Goal: Check status

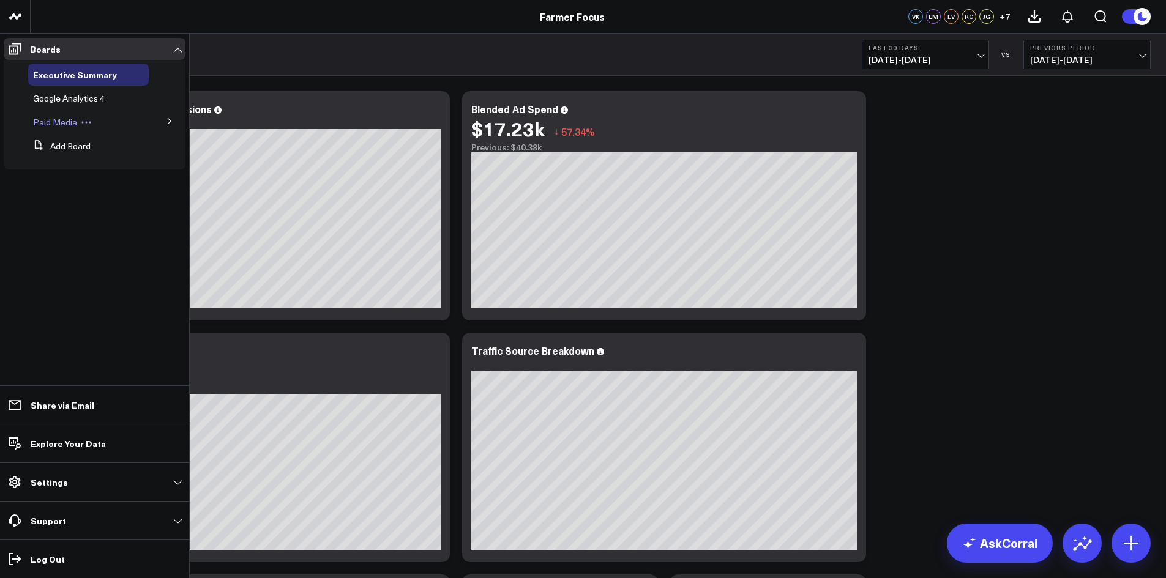
click at [57, 116] on span "Paid Media" at bounding box center [55, 122] width 44 height 12
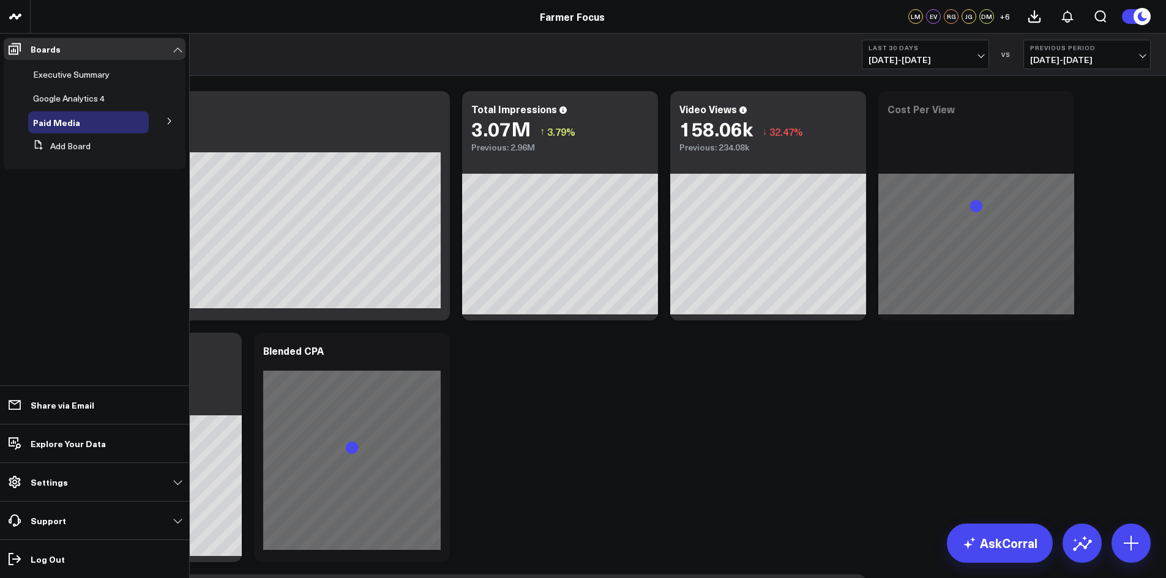
click at [165, 124] on button at bounding box center [170, 120] width 32 height 18
click at [81, 165] on icon at bounding box center [86, 166] width 11 height 11
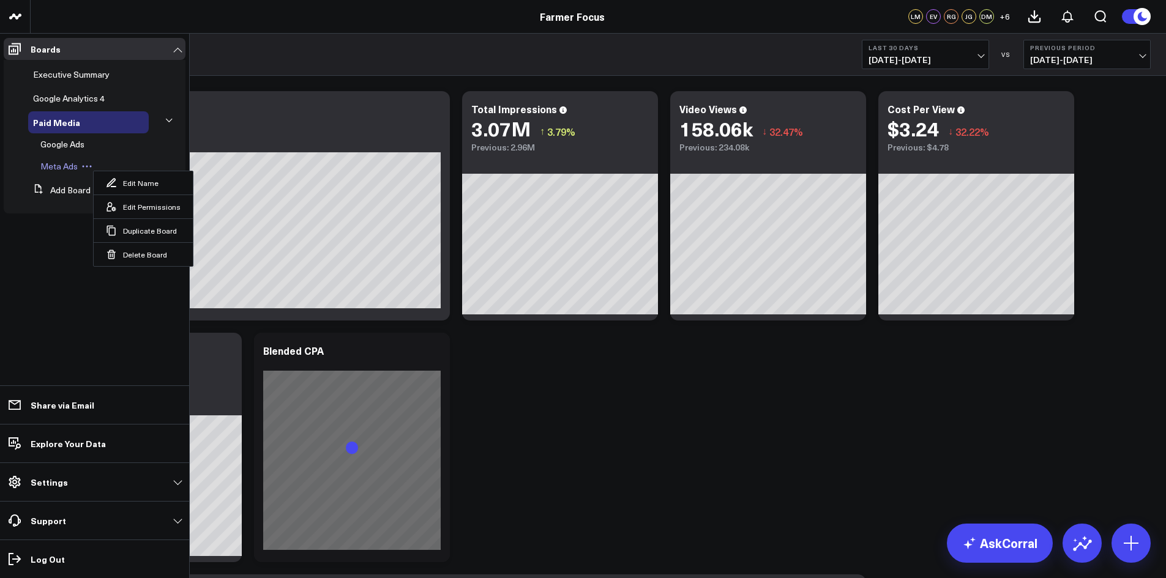
click at [61, 165] on span "Meta Ads" at bounding box center [58, 166] width 37 height 12
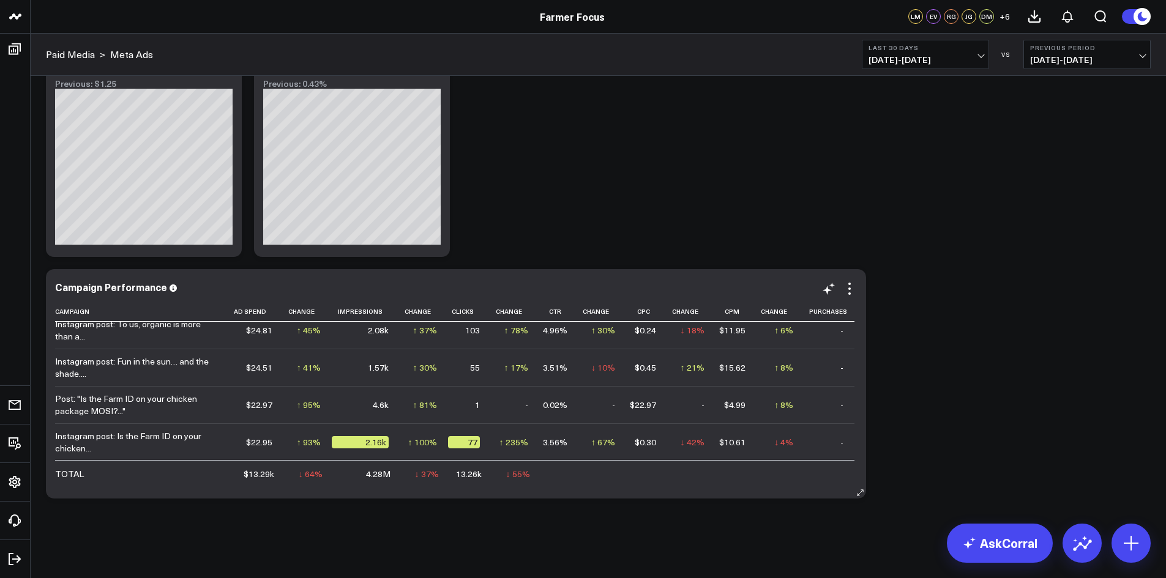
scroll to position [372, 0]
click at [153, 441] on div "Instagram post: Is the Farm ID on your chicken..." at bounding box center [136, 442] width 163 height 24
drag, startPoint x: 152, startPoint y: 441, endPoint x: 129, endPoint y: 437, distance: 22.9
click at [129, 437] on div "Instagram post: Is the Farm ID on your chicken..." at bounding box center [136, 442] width 163 height 24
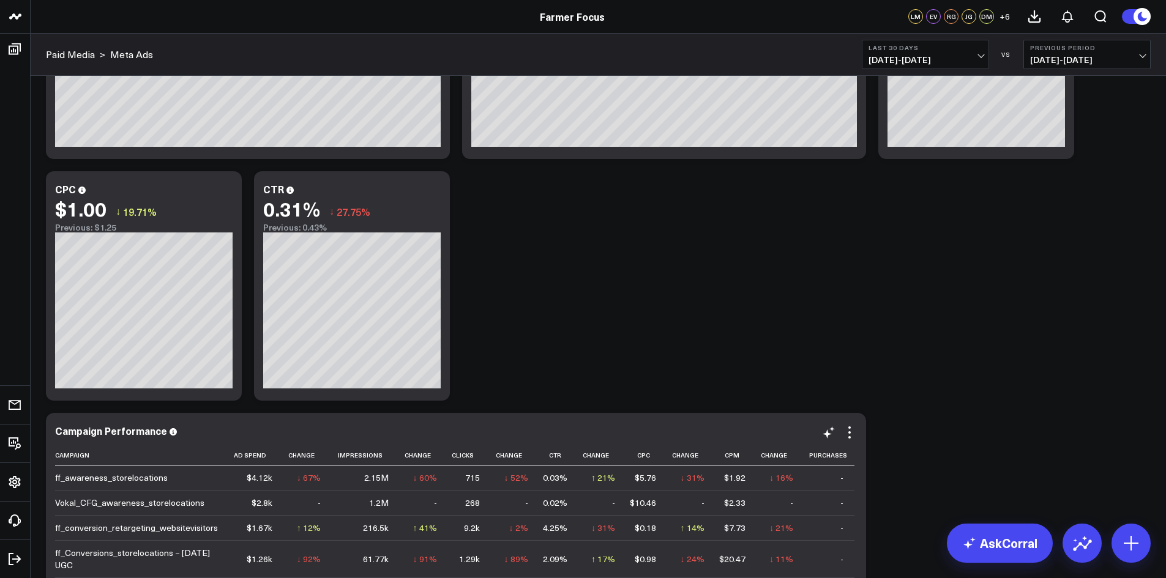
scroll to position [241, 0]
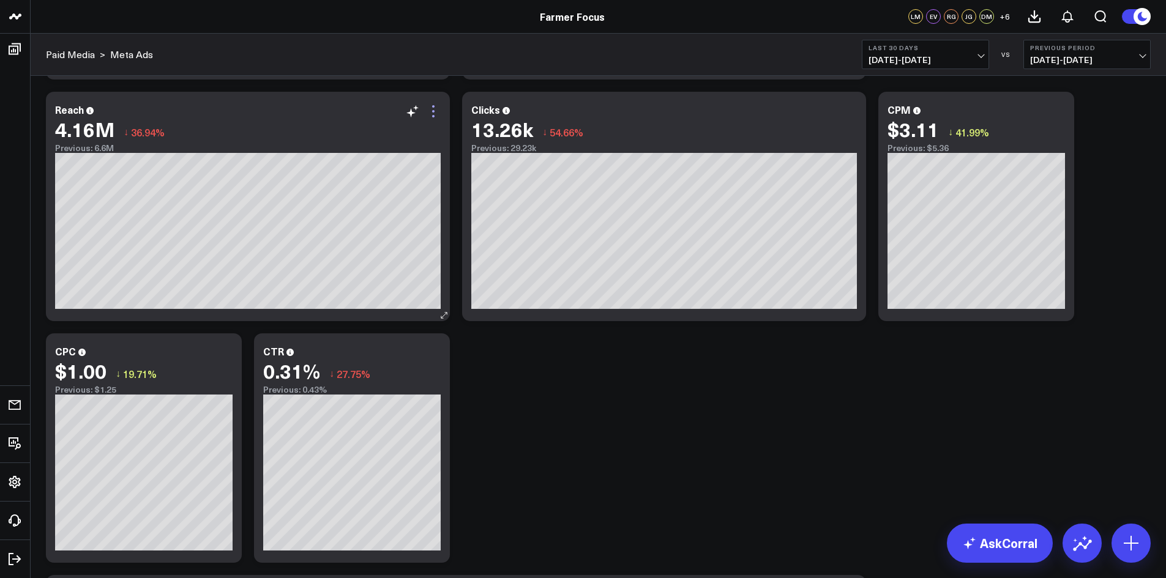
click at [440, 116] on icon at bounding box center [433, 111] width 15 height 15
click at [985, 51] on button "Last 30 Days 07/19/25 - 08/17/25" at bounding box center [925, 54] width 127 height 29
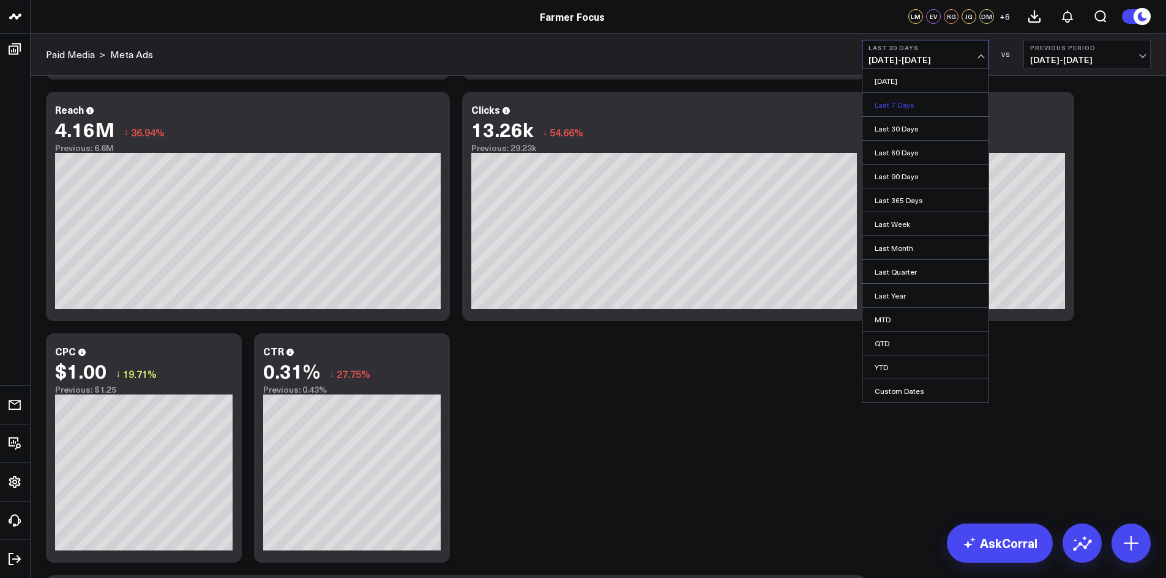
click at [909, 102] on link "Last 7 Days" at bounding box center [925, 104] width 126 height 23
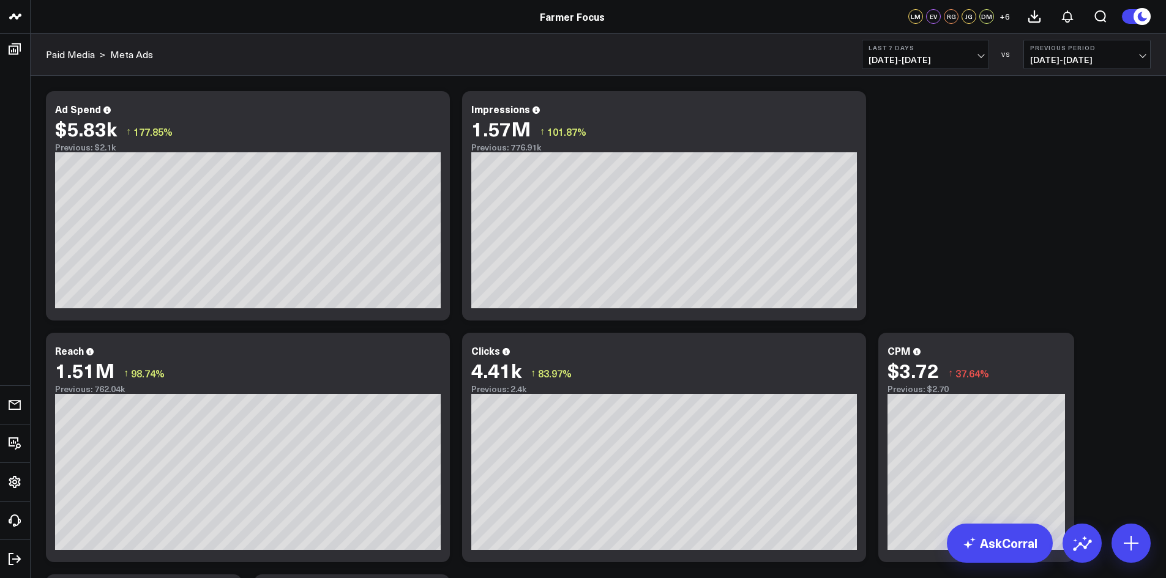
click at [927, 63] on span "08/11/25 - 08/17/25" at bounding box center [925, 60] width 114 height 10
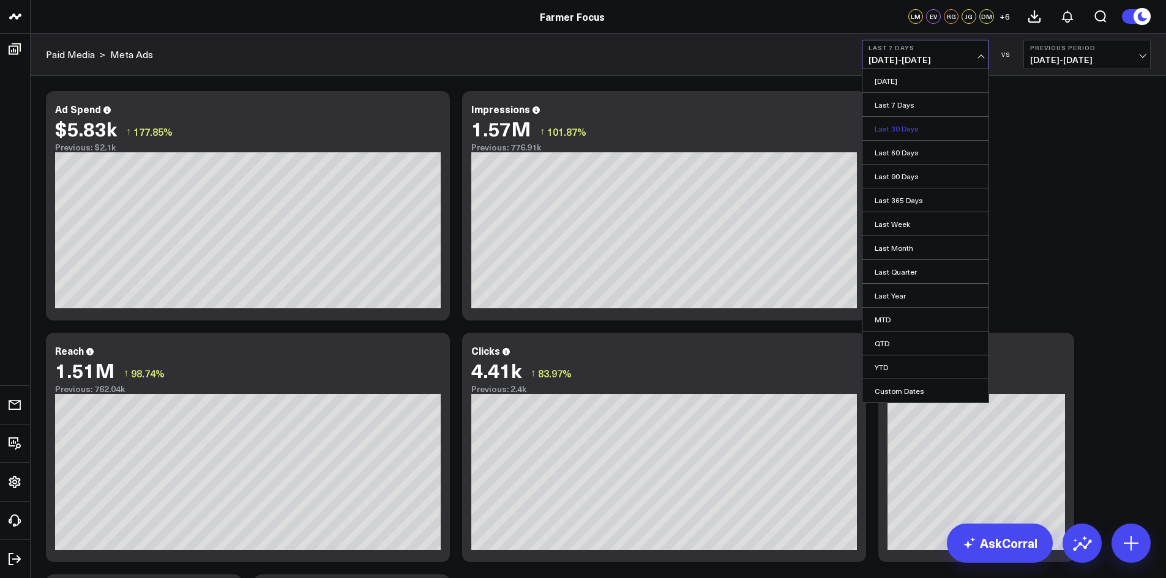
click at [905, 127] on link "Last 30 Days" at bounding box center [925, 128] width 126 height 23
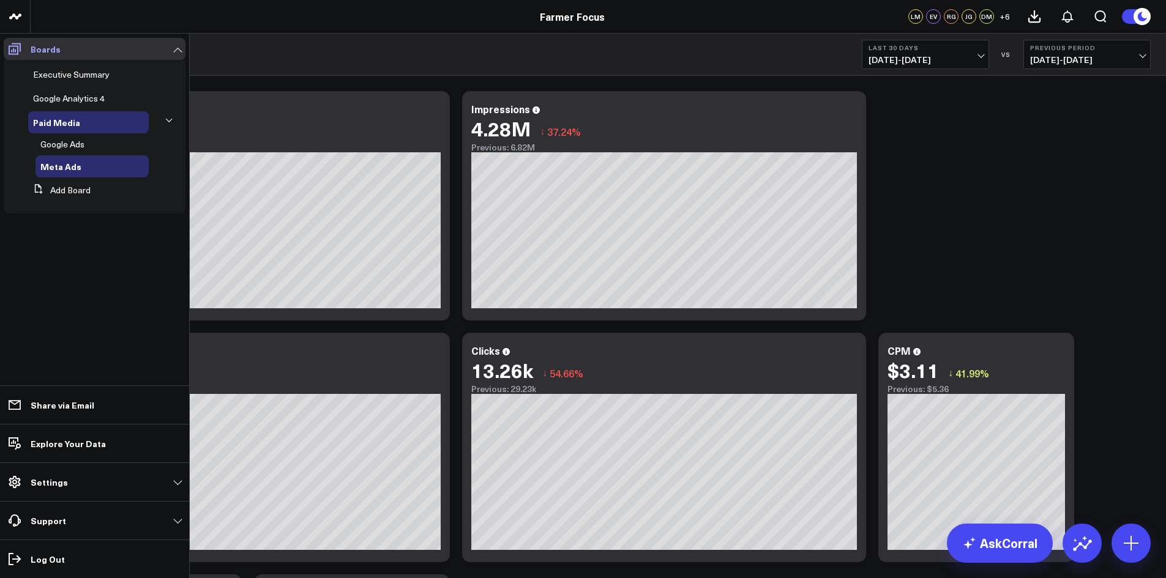
click at [51, 44] on p "Boards" at bounding box center [46, 49] width 30 height 10
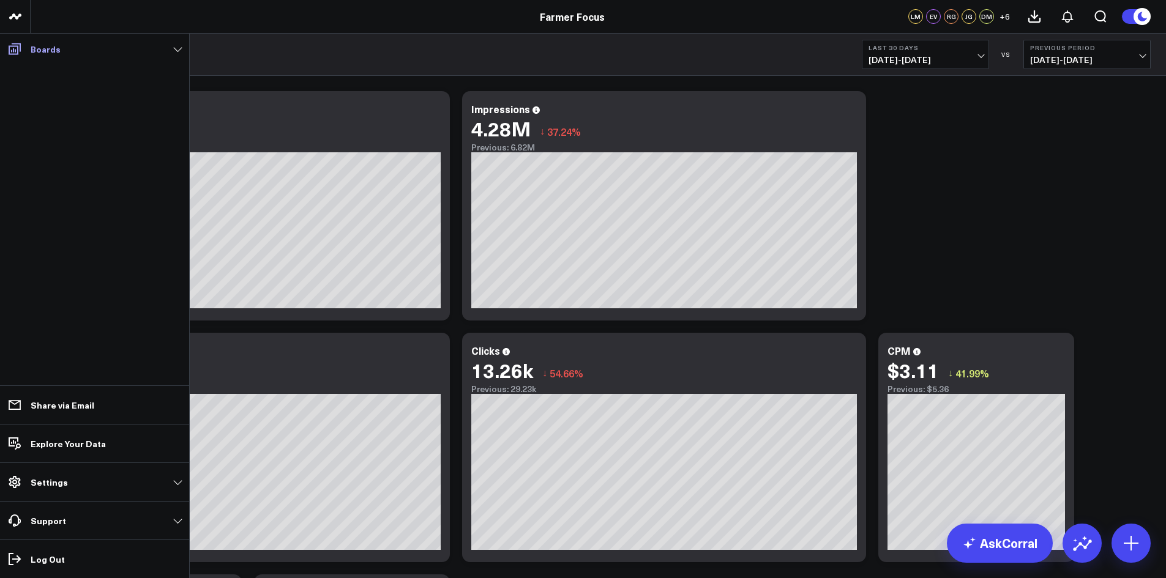
click at [51, 44] on p "Boards" at bounding box center [46, 49] width 30 height 10
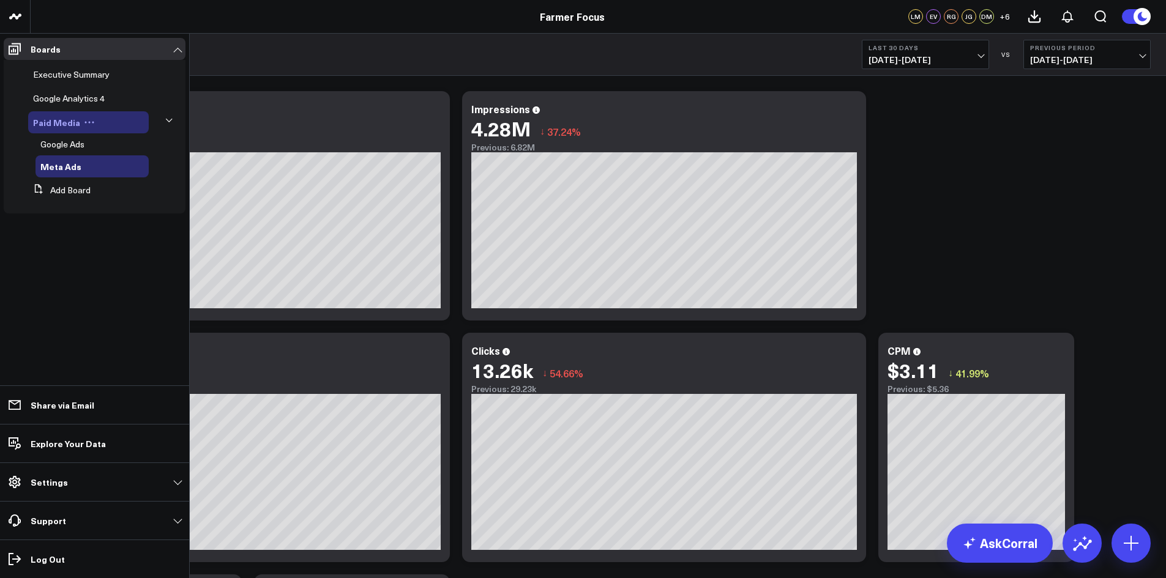
click at [72, 121] on span "Paid Media" at bounding box center [56, 122] width 47 height 12
